Goal: Information Seeking & Learning: Learn about a topic

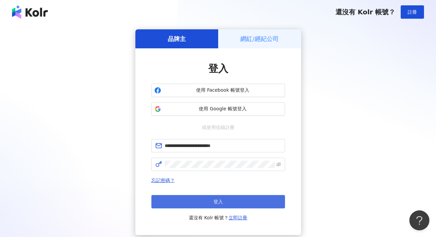
click at [211, 203] on button "登入" at bounding box center [218, 201] width 134 height 13
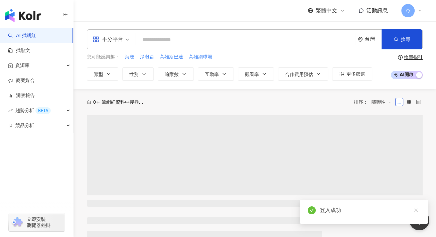
click at [191, 39] on input "search" at bounding box center [245, 40] width 213 height 13
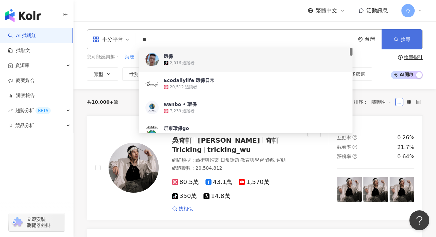
type input "**"
click at [394, 45] on button "搜尋" at bounding box center [401, 39] width 41 height 20
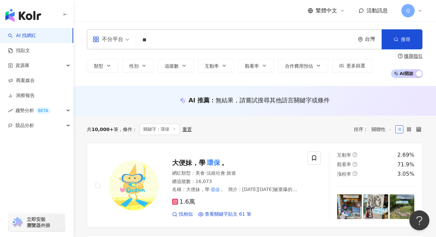
click at [192, 36] on input "**" at bounding box center [245, 40] width 213 height 13
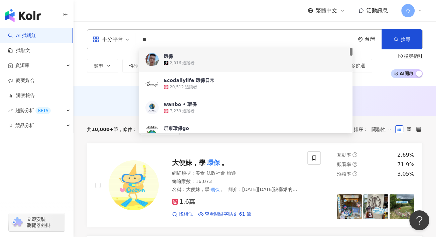
click at [192, 36] on input "**" at bounding box center [245, 40] width 213 height 13
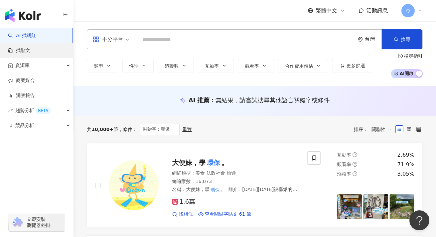
click at [23, 47] on link "找貼文" at bounding box center [19, 50] width 22 height 7
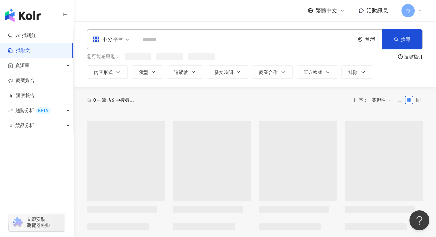
click at [208, 38] on input "search" at bounding box center [245, 40] width 213 height 14
paste input "**"
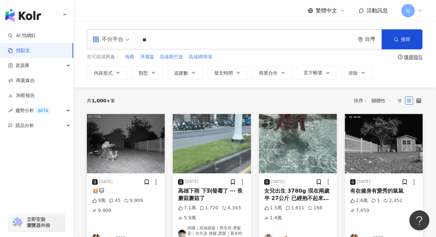
click at [208, 38] on input "**" at bounding box center [245, 40] width 213 height 14
click at [384, 43] on button "搜尋" at bounding box center [401, 39] width 41 height 20
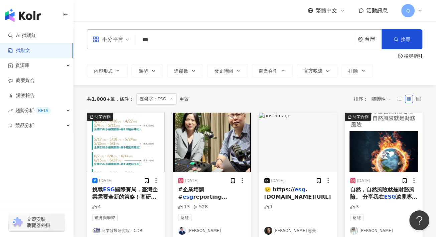
click at [226, 44] on input "***" at bounding box center [245, 40] width 213 height 14
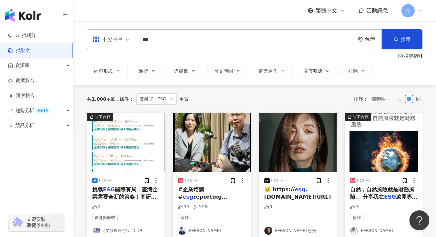
click at [226, 44] on input "***" at bounding box center [245, 40] width 213 height 14
type input "****"
click at [394, 33] on button "搜尋" at bounding box center [401, 39] width 41 height 20
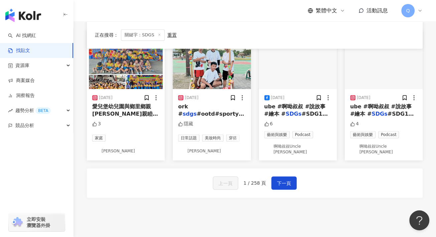
scroll to position [401, 0]
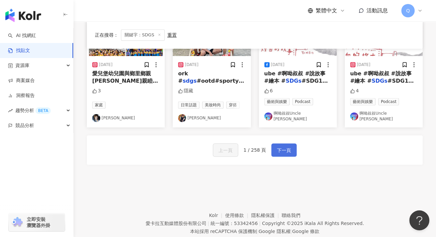
click at [289, 147] on span "下一頁" at bounding box center [284, 151] width 14 height 8
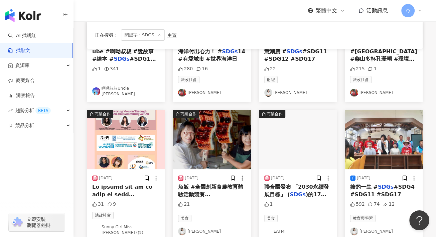
scroll to position [167, 0]
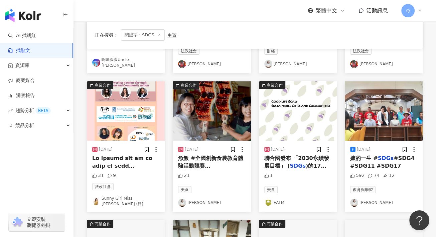
click at [281, 166] on span "聯合國發布 「2030永續發展目標」 (" at bounding box center [296, 162] width 65 height 14
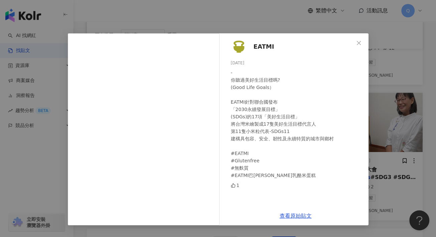
scroll to position [301, 0]
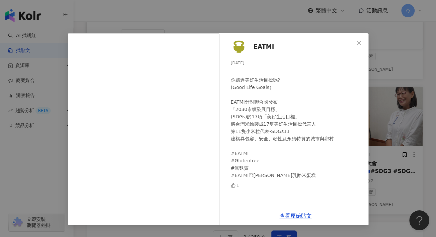
click at [362, 44] on span "Close" at bounding box center [358, 42] width 13 height 5
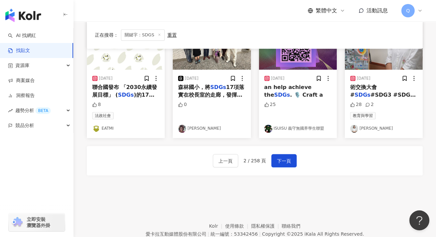
scroll to position [402, 0]
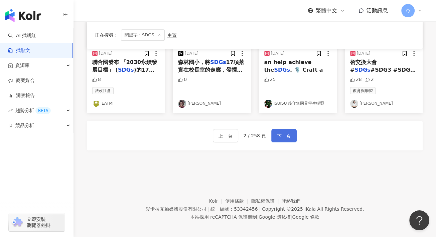
click at [280, 133] on span "下一頁" at bounding box center [284, 136] width 14 height 8
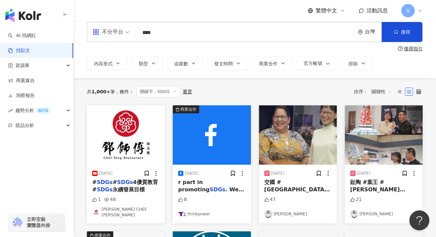
scroll to position [0, 0]
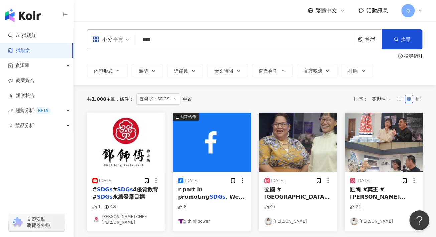
click at [384, 99] on span "關聯性" at bounding box center [381, 99] width 20 height 11
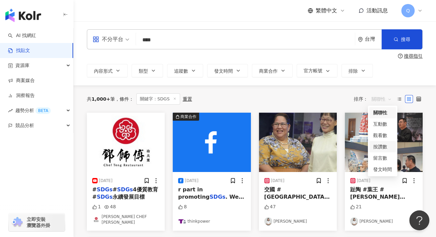
click at [387, 148] on div "按讚數" at bounding box center [382, 146] width 19 height 7
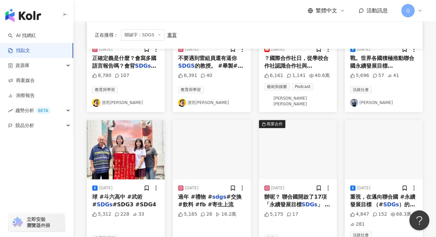
scroll to position [334, 0]
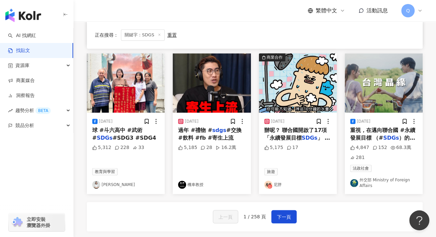
click at [281, 133] on span "辦呢？ 聯合國開啟了17項「永續發展目標" at bounding box center [295, 134] width 63 height 14
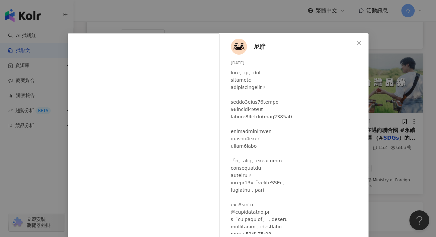
click at [258, 46] on span "尼胖" at bounding box center [259, 46] width 12 height 9
click at [357, 43] on icon "close" at bounding box center [358, 42] width 5 height 5
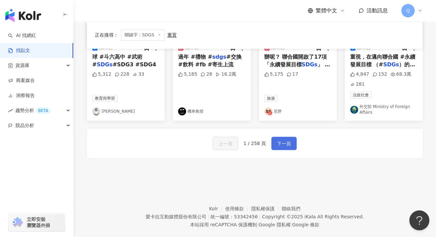
scroll to position [415, 0]
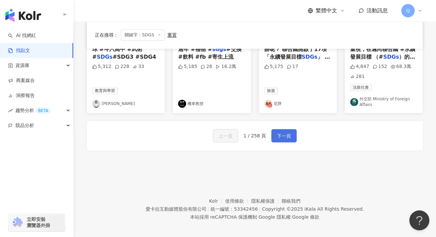
click at [274, 131] on button "下一頁" at bounding box center [283, 135] width 25 height 13
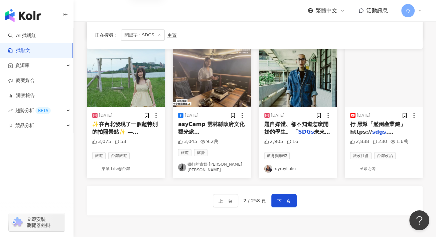
scroll to position [372, 0]
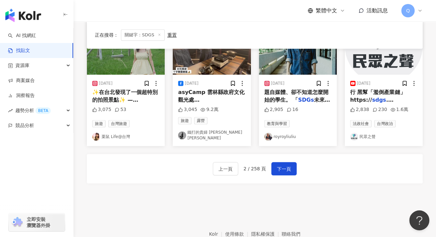
click at [137, 100] on span "✨在台北發現了一個超特別的拍照景點✨ —【社子島島頭公園】— 這裡有用河廢做的鞦韆、自然生長的花花草草🌼 還有大人小孩都可以玩的溜滑梯 好拍又好玩又很有永續意…" at bounding box center [126, 159] width 68 height 141
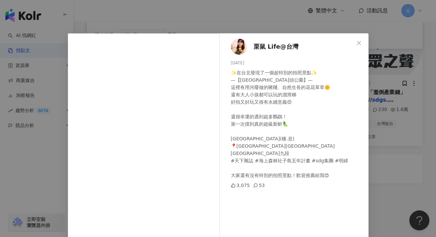
click at [258, 44] on span "栗鼠 Life@台灣" at bounding box center [275, 46] width 45 height 9
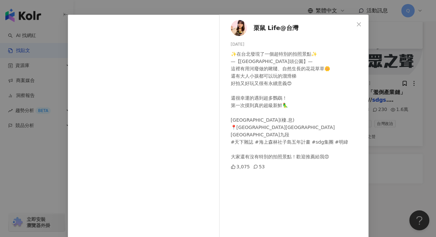
scroll to position [0, 0]
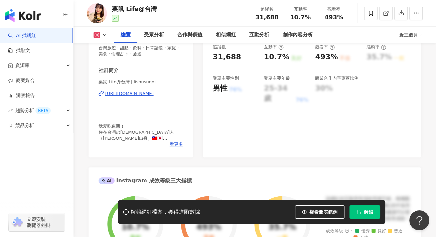
scroll to position [67, 0]
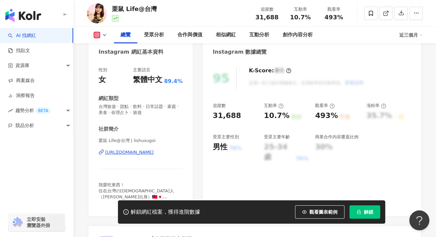
click at [131, 153] on div "[URL][DOMAIN_NAME]" at bounding box center [129, 153] width 48 height 6
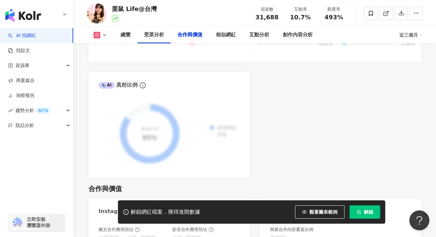
scroll to position [968, 0]
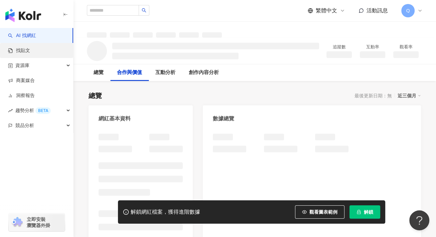
click at [18, 50] on link "找貼文" at bounding box center [19, 50] width 22 height 7
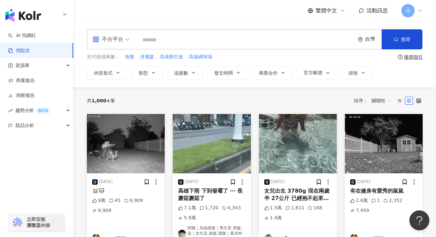
click at [258, 46] on input "search" at bounding box center [245, 40] width 213 height 14
click at [139, 53] on div "不分平台 **** 台灣 搜尋 您可能感興趣： 海廢 淨灘篇 高雄斯巴達 高雄網球場 搜尋指引 內容形式 類型 追蹤數 發文時間 商業合作 官方帳號 排除" at bounding box center [254, 54] width 362 height 50
click at [143, 56] on span "淨灘篇" at bounding box center [147, 57] width 14 height 7
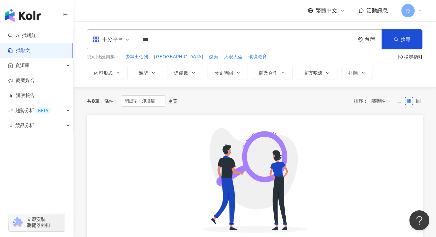
click at [162, 39] on input "***" at bounding box center [245, 40] width 213 height 14
type input "**"
click at [398, 38] on button "搜尋" at bounding box center [401, 39] width 41 height 20
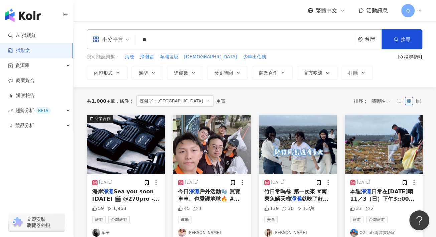
click at [379, 101] on span "關聯性" at bounding box center [381, 101] width 20 height 11
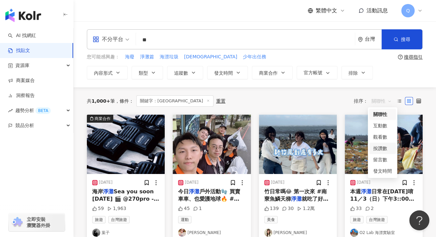
click at [386, 146] on div "按讚數" at bounding box center [382, 148] width 19 height 7
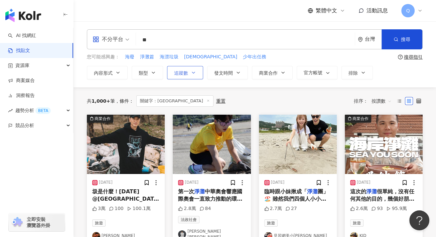
click at [183, 72] on span "追蹤數" at bounding box center [181, 72] width 14 height 5
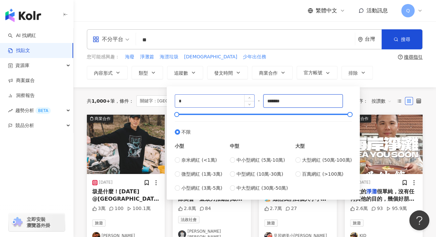
drag, startPoint x: 277, startPoint y: 102, endPoint x: 210, endPoint y: 100, distance: 66.5
click at [210, 100] on div "* - ******* 不限 小型 奈米網紅 (<1萬) 微型網紅 (1萬-3萬) 小型網紅 (3萬-5萬) 中型 中小型網紅 (5萬-10萬) 中型網紅 (…" at bounding box center [263, 144] width 177 height 98
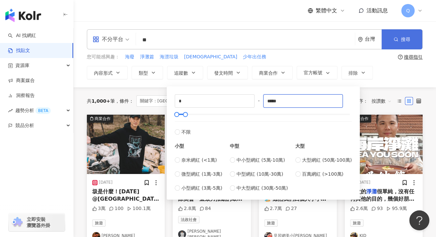
type input "*****"
click at [406, 45] on button "搜尋" at bounding box center [401, 39] width 41 height 20
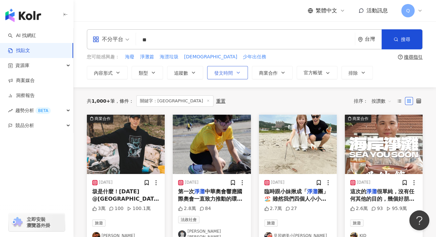
click at [221, 78] on button "發文時間" at bounding box center [227, 72] width 41 height 13
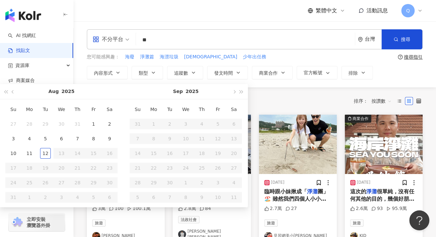
click at [311, 87] on div "共 1,000+ 筆 條件 ： 關鍵字：淨灘 重置 排序： 按讚數" at bounding box center [255, 100] width 336 height 27
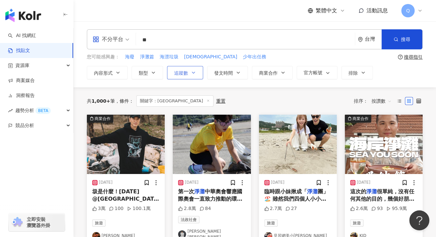
click at [189, 73] on button "追蹤數" at bounding box center [185, 72] width 36 height 13
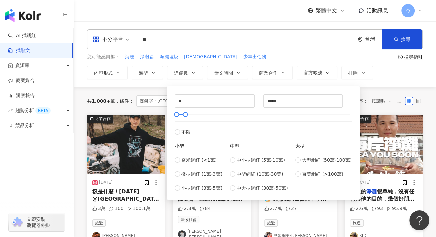
click at [371, 85] on div "不分平台 ** 台灣 搜尋 您可能感興趣： 海廢 淨灘篇 海漂垃圾 淨海 少年出任務 搜尋指引 內容形式 類型 追蹤數 發文時間 Aug 2025 Su Mo…" at bounding box center [254, 54] width 362 height 66
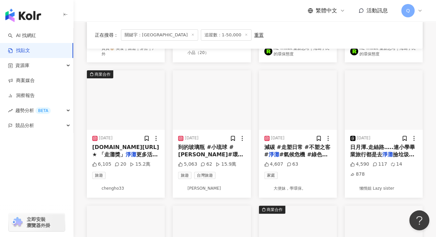
scroll to position [200, 0]
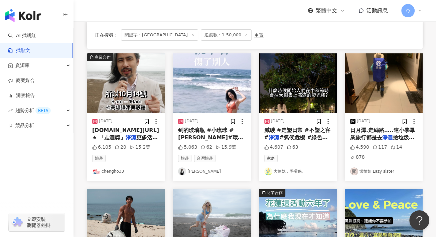
click at [222, 142] on span "#海洋保育 #屏東 #旅遊 #" at bounding box center [210, 149] width 64 height 14
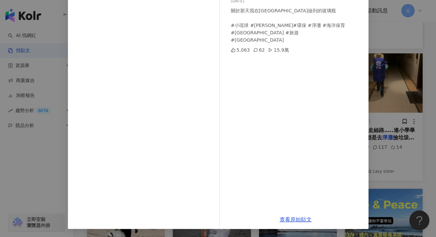
scroll to position [0, 0]
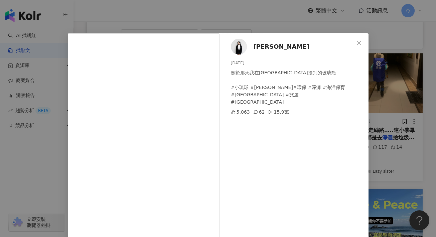
click at [253, 46] on span "𝑨𝒏𝒏𝒂" at bounding box center [281, 46] width 56 height 9
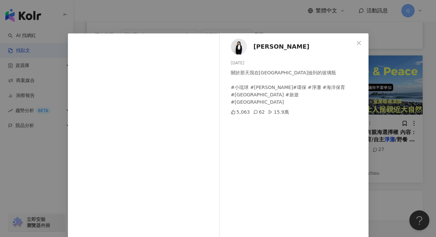
scroll to position [267, 0]
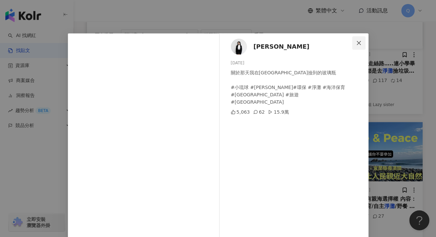
click at [359, 41] on span "Close" at bounding box center [358, 42] width 13 height 5
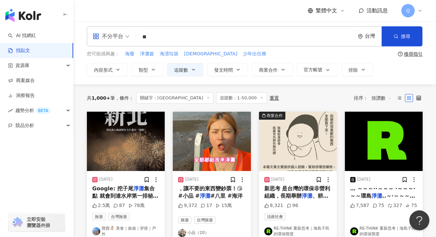
scroll to position [0, 0]
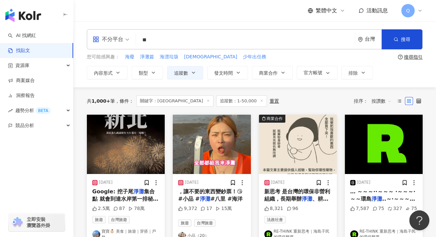
click at [171, 106] on span "關鍵字：淨灘" at bounding box center [174, 101] width 77 height 11
click at [206, 100] on icon at bounding box center [207, 100] width 3 height 3
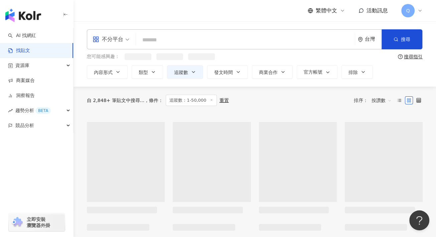
click at [182, 43] on input "search" at bounding box center [245, 40] width 213 height 14
type input "*"
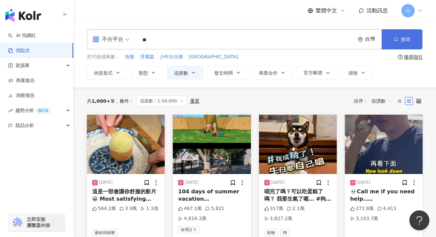
click at [409, 42] on span "搜尋" at bounding box center [405, 39] width 9 height 5
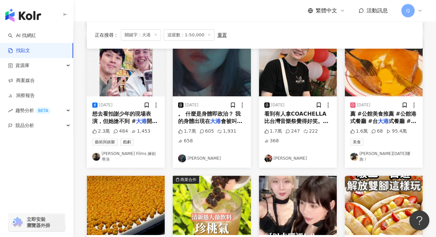
scroll to position [200, 0]
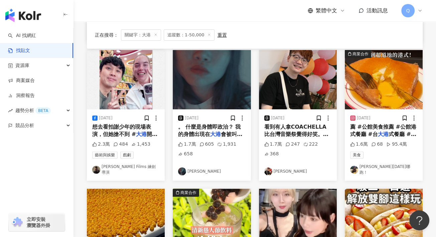
click at [278, 179] on div "2025/3/3 帕拉梅拉 爸媽沒瞎 2025 大港 有嘻哈freestyle battle 初賽 Yoyo vs 0JZ #hiphop #rap #fre…" at bounding box center [255, 117] width 344 height 405
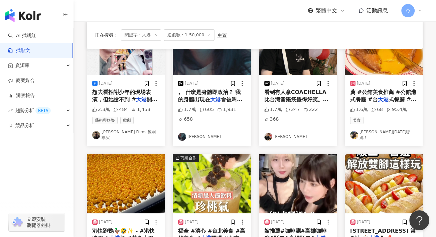
scroll to position [167, 0]
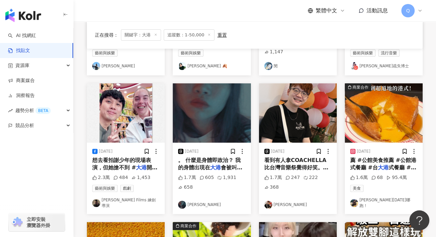
click at [206, 162] on span "。 什麼是身體即政治？ 我的身體出現在" at bounding box center [209, 164] width 62 height 14
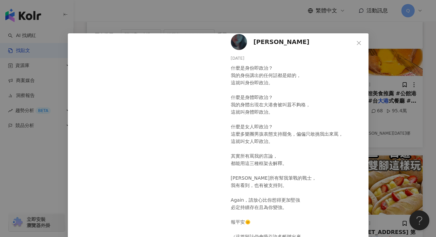
scroll to position [0, 0]
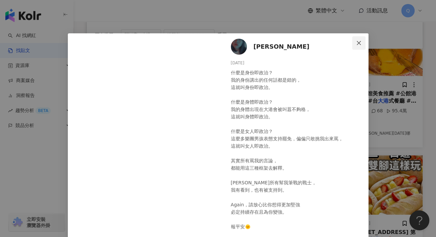
click at [356, 42] on icon "close" at bounding box center [358, 42] width 5 height 5
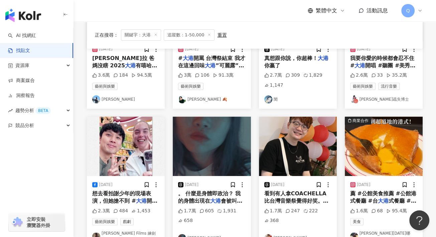
scroll to position [67, 0]
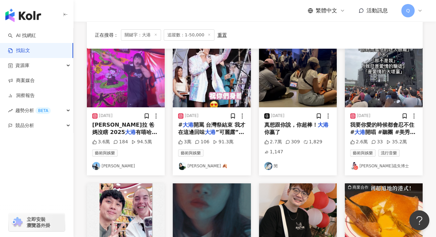
click at [393, 126] on span "我要你愛的時候都會忍不住 #" at bounding box center [382, 129] width 64 height 14
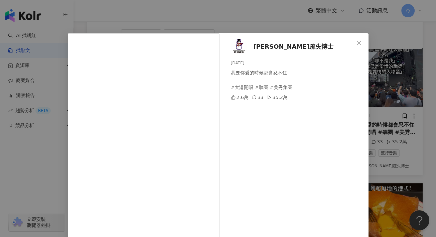
click at [258, 46] on span "杜芬疏失博士" at bounding box center [293, 46] width 80 height 9
click at [356, 44] on icon "close" at bounding box center [358, 42] width 5 height 5
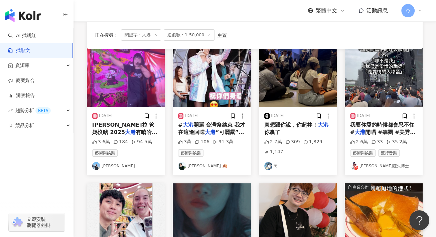
scroll to position [334, 0]
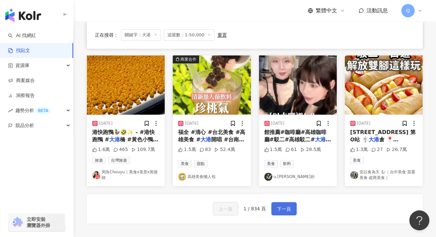
click at [277, 205] on span "下一頁" at bounding box center [284, 209] width 14 height 8
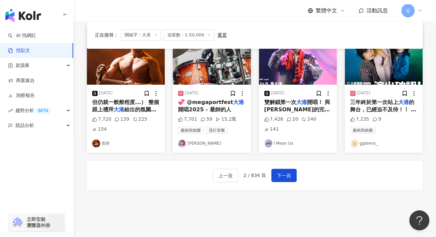
scroll to position [361, 0]
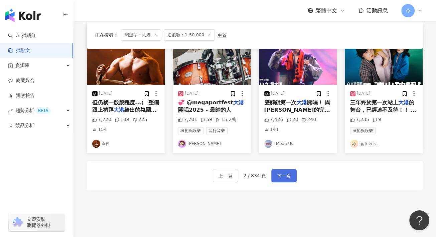
click at [277, 172] on span "下一頁" at bounding box center [284, 176] width 14 height 8
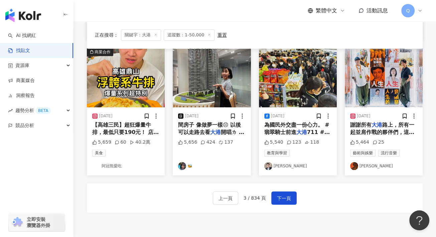
scroll to position [401, 0]
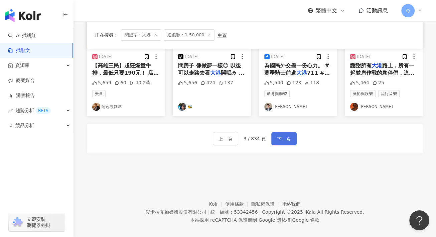
click at [287, 140] on button "下一頁" at bounding box center [283, 138] width 25 height 13
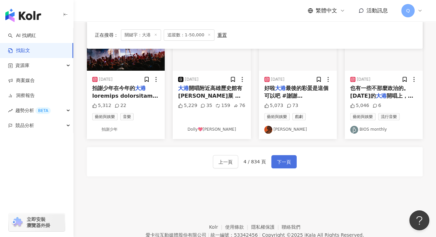
scroll to position [404, 0]
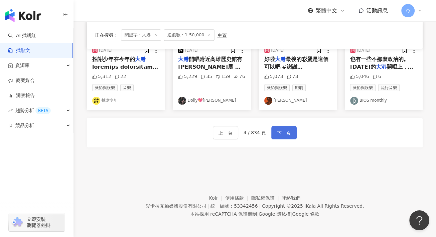
click at [287, 140] on div "上一頁 4 / 834 頁 下一頁" at bounding box center [255, 132] width 336 height 29
click at [286, 135] on span "下一頁" at bounding box center [284, 133] width 14 height 8
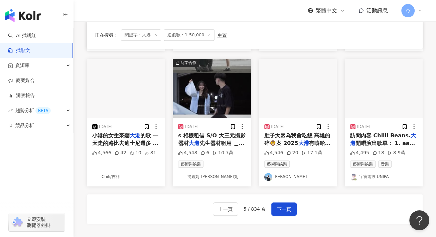
scroll to position [337, 0]
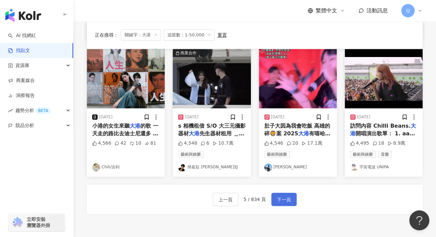
click at [271, 194] on button "下一頁" at bounding box center [283, 199] width 25 height 13
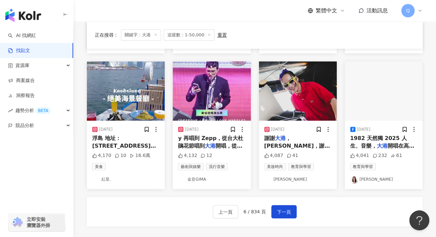
scroll to position [401, 0]
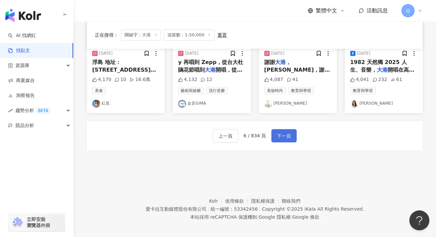
click at [283, 131] on button "下一頁" at bounding box center [283, 135] width 25 height 13
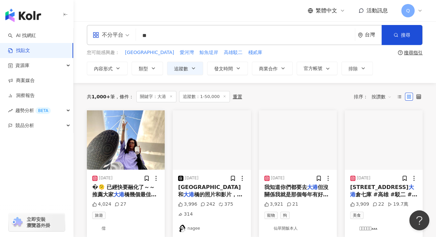
scroll to position [0, 0]
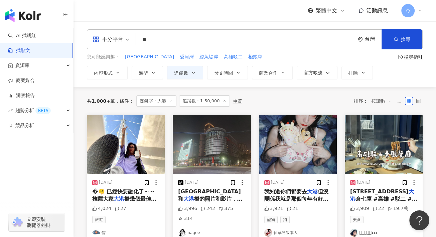
click at [213, 43] on input "**" at bounding box center [245, 40] width 213 height 14
type input "*****"
click at [411, 40] on button "搜尋" at bounding box center [401, 39] width 41 height 20
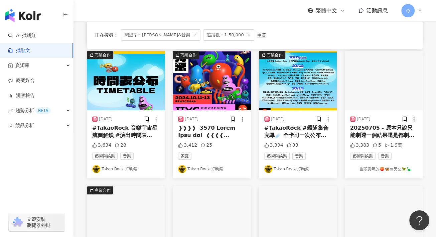
scroll to position [267, 0]
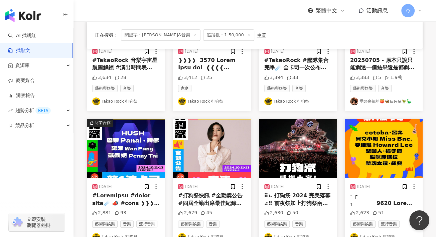
click at [232, 101] on link "Takao Rock 打狗祭" at bounding box center [211, 102] width 67 height 8
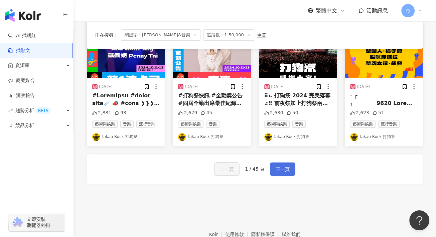
click at [273, 169] on button "下一頁" at bounding box center [282, 169] width 25 height 13
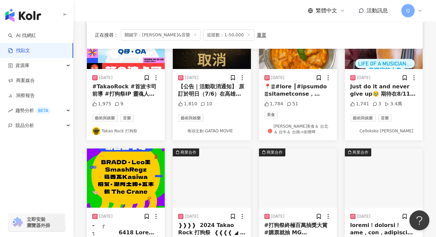
scroll to position [337, 0]
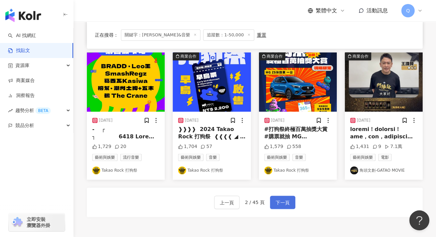
click at [280, 202] on span "下一頁" at bounding box center [282, 203] width 14 height 8
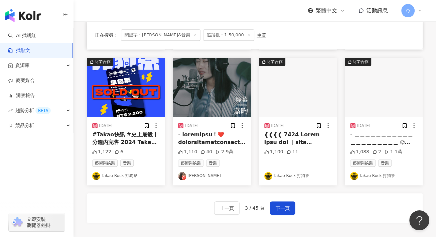
scroll to position [334, 0]
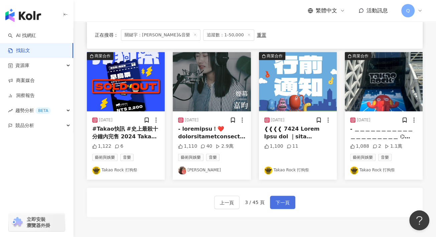
click at [281, 203] on span "下一頁" at bounding box center [282, 203] width 14 height 8
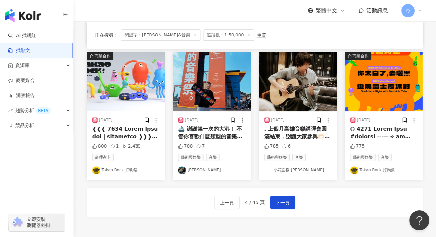
scroll to position [200, 0]
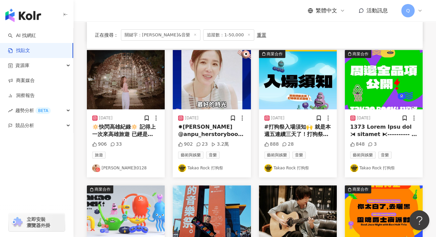
click at [127, 167] on link "nora_abu.t0128" at bounding box center [125, 168] width 67 height 8
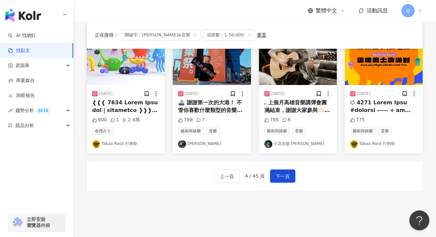
scroll to position [334, 0]
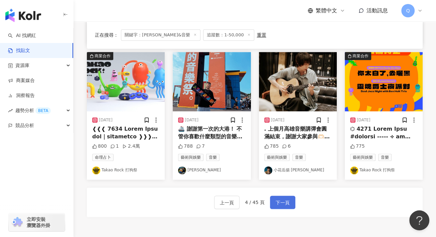
click at [275, 205] on span "下一頁" at bounding box center [282, 203] width 14 height 8
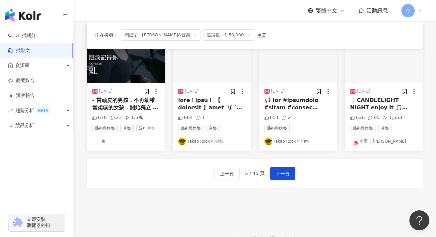
scroll to position [367, 0]
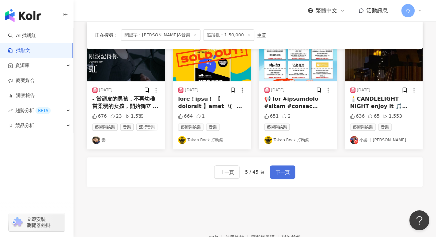
click at [288, 166] on button "下一頁" at bounding box center [282, 172] width 25 height 13
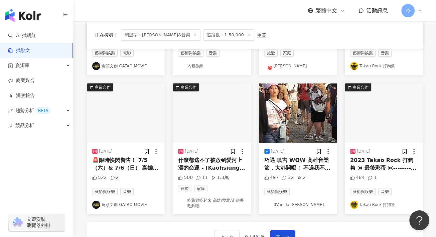
scroll to position [370, 0]
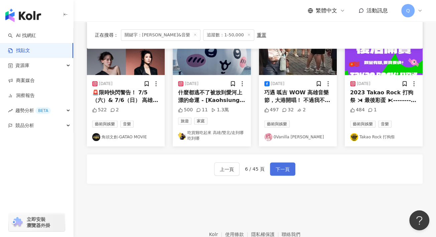
click at [279, 168] on span "下一頁" at bounding box center [282, 170] width 14 height 8
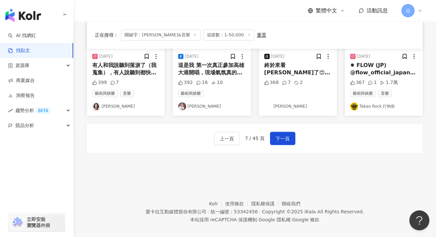
scroll to position [407, 0]
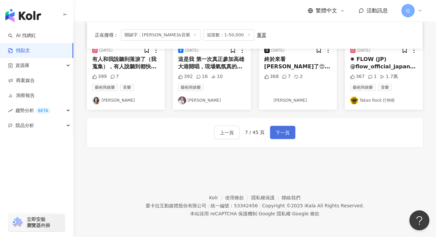
click at [286, 132] on span "下一頁" at bounding box center [282, 133] width 14 height 8
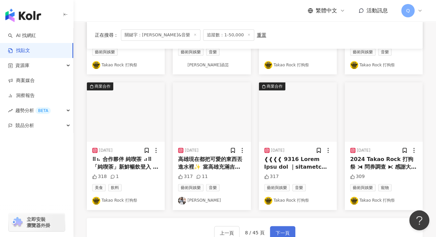
scroll to position [170, 0]
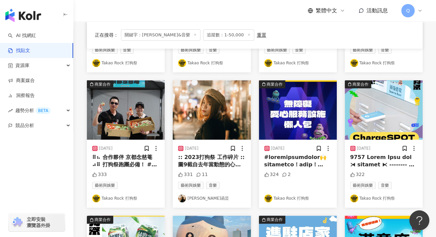
click at [202, 199] on link "Amy Tsai函芸" at bounding box center [211, 199] width 67 height 8
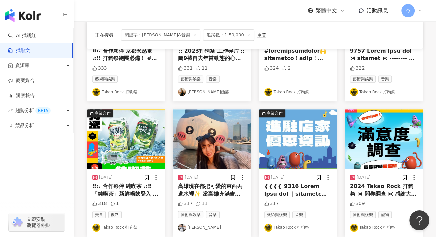
scroll to position [337, 0]
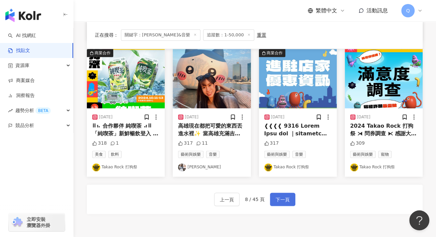
click at [282, 200] on span "下一頁" at bounding box center [282, 200] width 14 height 8
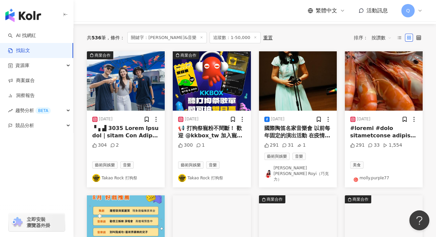
scroll to position [3, 0]
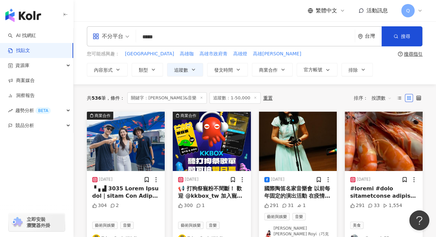
click at [206, 31] on input "*****" at bounding box center [245, 37] width 213 height 14
click at [20, 39] on link "AI 找網紅" at bounding box center [22, 35] width 28 height 7
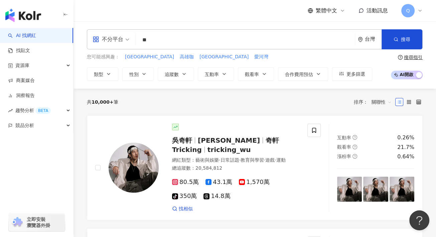
type input "*"
click at [30, 47] on link "找貼文" at bounding box center [19, 50] width 22 height 7
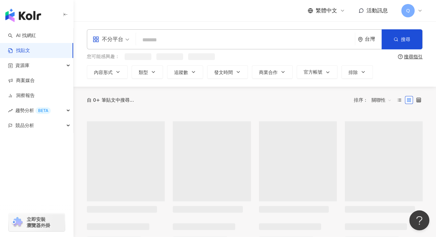
click at [166, 37] on input "search" at bounding box center [245, 40] width 213 height 14
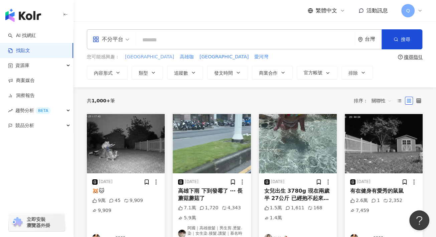
click at [130, 56] on span "高雄鹽埕" at bounding box center [149, 57] width 49 height 7
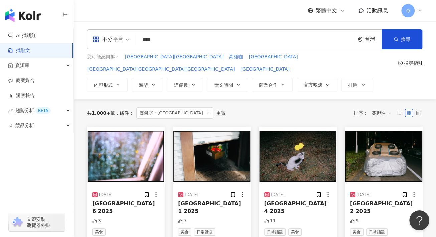
click at [153, 39] on input "****" at bounding box center [245, 40] width 213 height 14
click at [416, 30] on button "搜尋" at bounding box center [401, 39] width 41 height 20
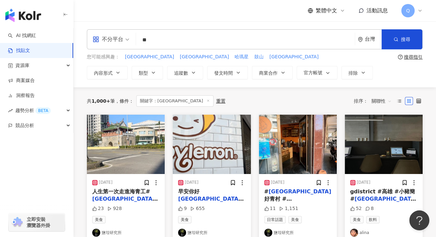
click at [378, 103] on span "關聯性" at bounding box center [381, 101] width 20 height 11
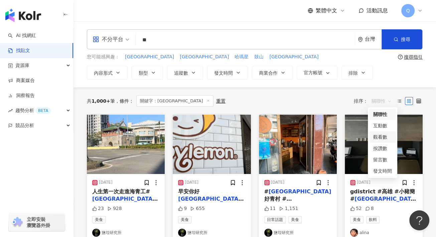
click at [379, 136] on div "觀看數" at bounding box center [382, 137] width 19 height 7
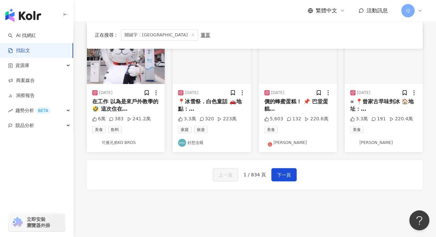
scroll to position [404, 0]
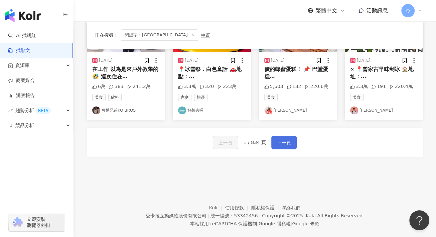
click at [287, 139] on span "下一頁" at bounding box center [284, 143] width 14 height 8
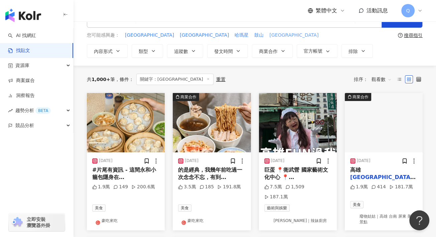
scroll to position [0, 0]
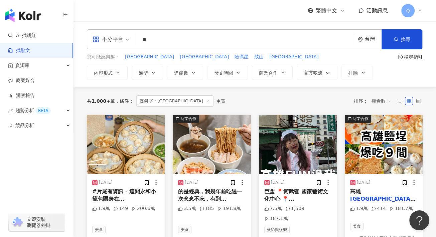
click at [217, 39] on input "**" at bounding box center [245, 40] width 213 height 14
type input "****"
click at [403, 37] on span "搜尋" at bounding box center [405, 39] width 9 height 5
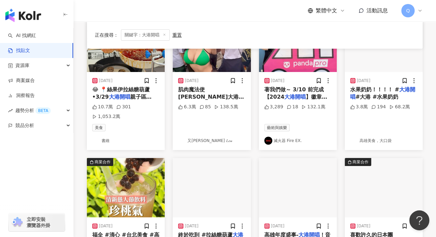
scroll to position [134, 0]
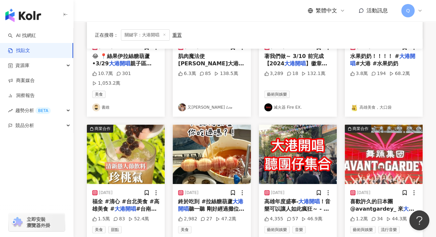
click at [208, 104] on link "又瑄 𝐿𝑒𝒶" at bounding box center [211, 108] width 67 height 8
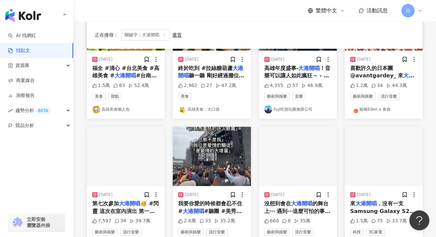
scroll to position [301, 0]
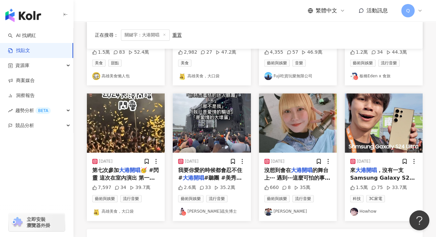
click at [286, 208] on link "Tiffany Yeh" at bounding box center [297, 212] width 67 height 8
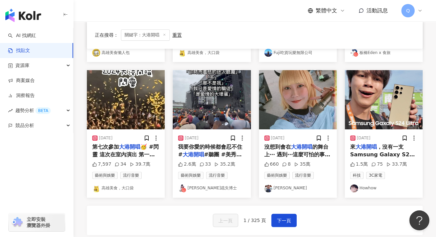
scroll to position [334, 0]
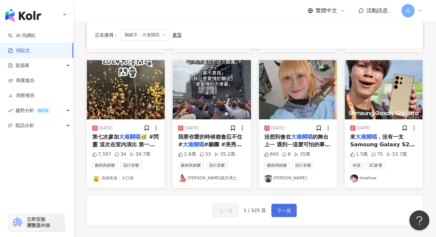
click at [284, 207] on span "下一頁" at bounding box center [284, 211] width 14 height 8
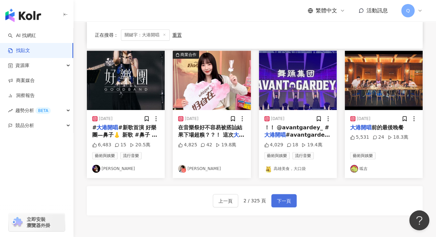
click at [283, 201] on span "下一頁" at bounding box center [284, 201] width 14 height 8
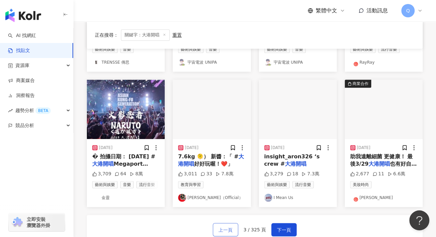
scroll to position [377, 0]
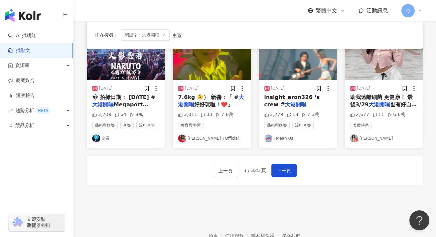
click at [219, 137] on link "GinOy 歐陽靖（Official）" at bounding box center [211, 139] width 67 height 8
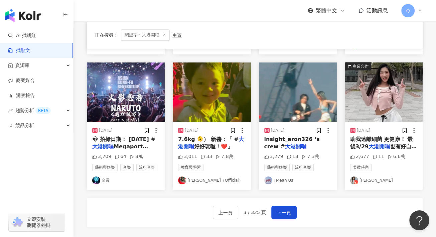
scroll to position [344, 0]
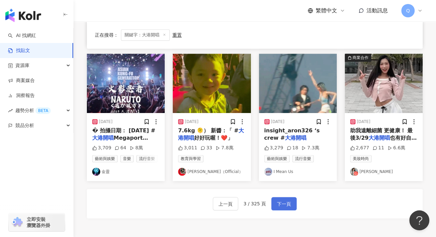
click at [285, 200] on span "下一頁" at bounding box center [284, 204] width 14 height 8
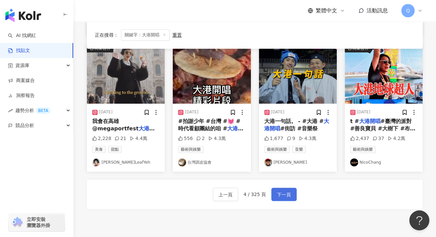
scroll to position [334, 0]
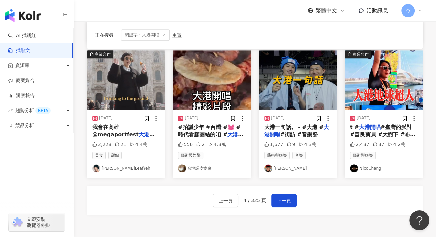
click at [116, 170] on link "葉穎LeafYeh" at bounding box center [125, 169] width 67 height 8
click at [290, 200] on button "下一頁" at bounding box center [283, 200] width 25 height 13
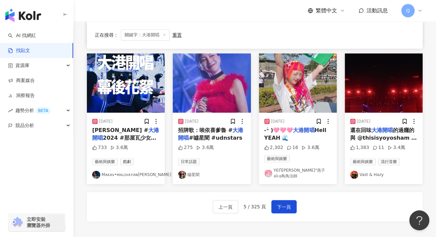
click at [301, 170] on link "Yᗴᑎ燕梓°燕子 𝕒𝕜𝕒鳥鳥法師" at bounding box center [297, 173] width 67 height 11
click at [285, 203] on span "下一頁" at bounding box center [284, 207] width 14 height 8
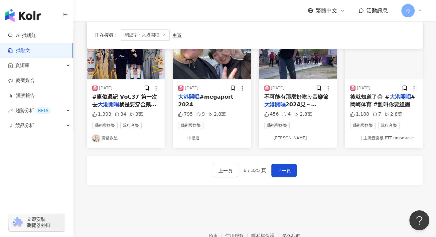
scroll to position [412, 0]
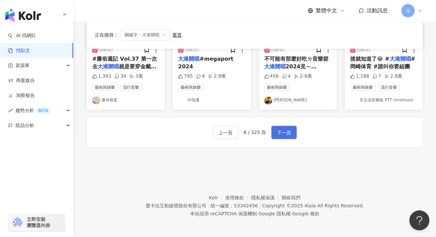
click at [289, 132] on button "下一頁" at bounding box center [283, 132] width 25 height 13
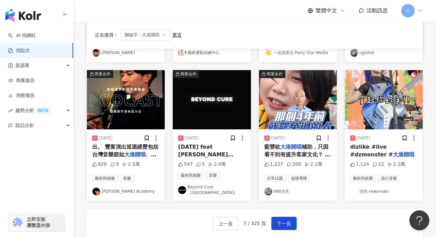
scroll to position [372, 0]
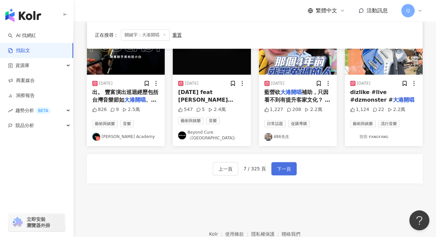
click at [287, 165] on span "下一頁" at bounding box center [284, 169] width 14 height 8
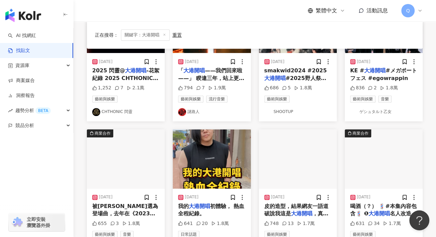
scroll to position [168, 0]
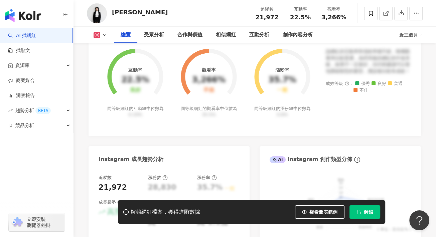
scroll to position [134, 0]
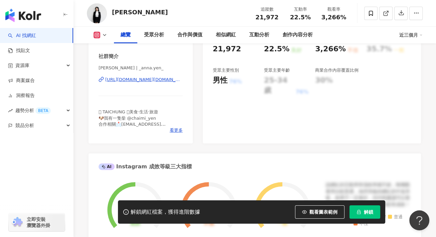
click at [160, 80] on div "https://www.instagram.com/_anna.yen_/" at bounding box center [143, 80] width 77 height 6
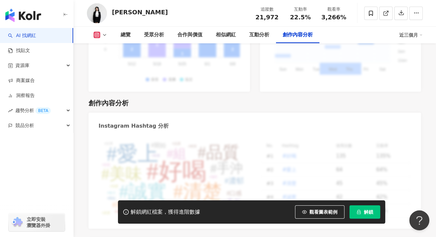
scroll to position [2093, 0]
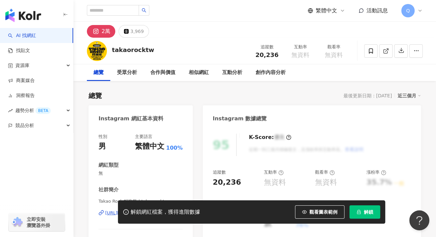
click at [149, 51] on div "takaorocktw" at bounding box center [133, 50] width 42 height 8
click at [96, 53] on img at bounding box center [97, 51] width 20 height 20
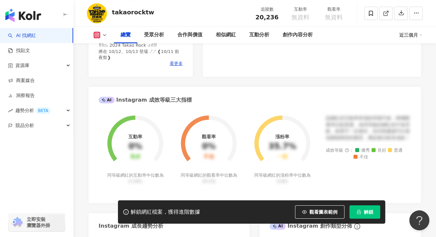
scroll to position [134, 0]
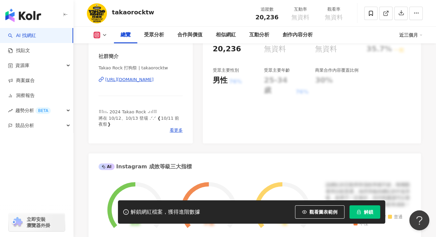
click at [138, 82] on div "https://www.instagram.com/takaorocktw/" at bounding box center [129, 80] width 48 height 6
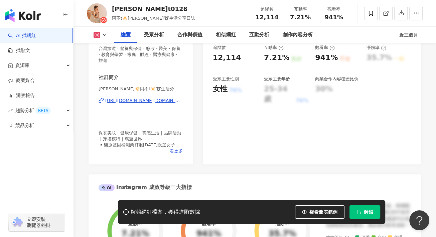
scroll to position [134, 0]
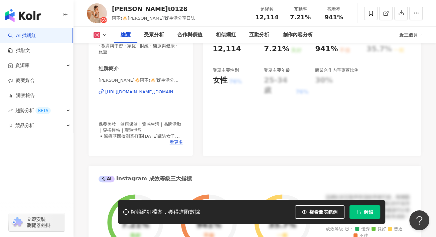
click at [155, 95] on div "https://www.instagram.com/nora_abu.t0128/" at bounding box center [143, 92] width 77 height 6
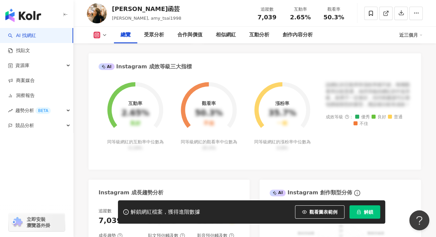
scroll to position [100, 0]
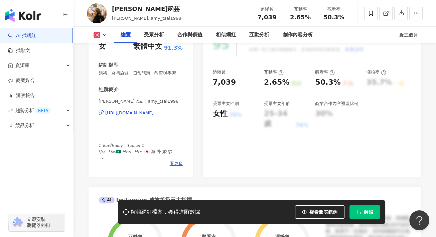
click at [154, 115] on div "[URL][DOMAIN_NAME]" at bounding box center [129, 113] width 48 height 6
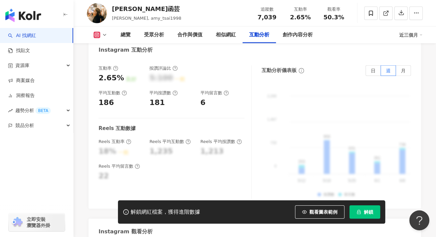
scroll to position [1403, 0]
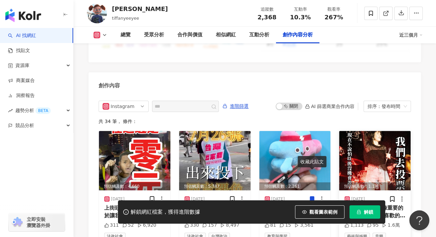
scroll to position [2048, 0]
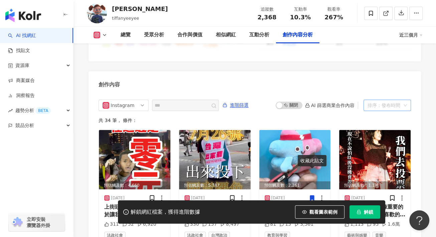
click at [378, 100] on div "排序：發布時間" at bounding box center [383, 105] width 33 height 11
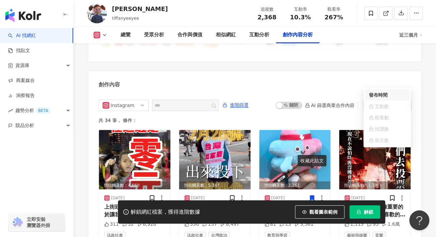
click at [320, 100] on div "Instagram 進階篩選 啟動 關閉 AI 篩選商業合作內容 排序：發布時間 共 34 筆 ， 條件： 預估觸及數：4,660 [DATE] 上街頭也有段…" at bounding box center [255, 172] width 312 height 145
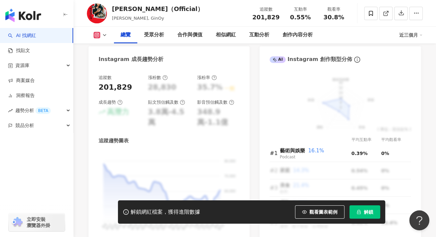
scroll to position [134, 0]
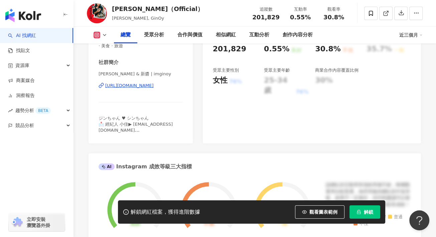
click at [135, 86] on div "https://www.instagram.com/imginoy/" at bounding box center [129, 86] width 48 height 6
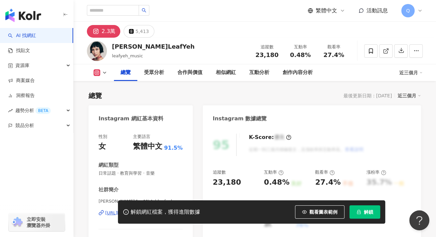
scroll to position [100, 0]
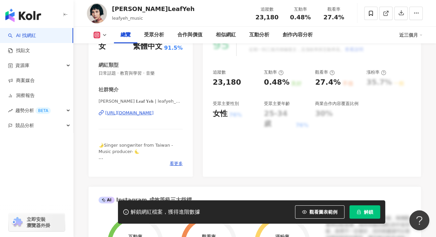
click at [147, 115] on div "https://www.instagram.com/leafyeh_music/" at bounding box center [129, 113] width 48 height 6
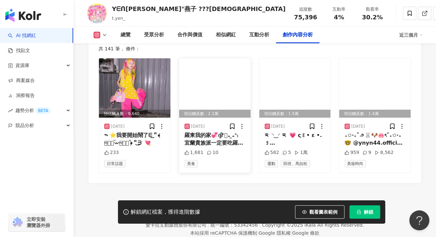
scroll to position [2110, 0]
